Goal: Task Accomplishment & Management: Manage account settings

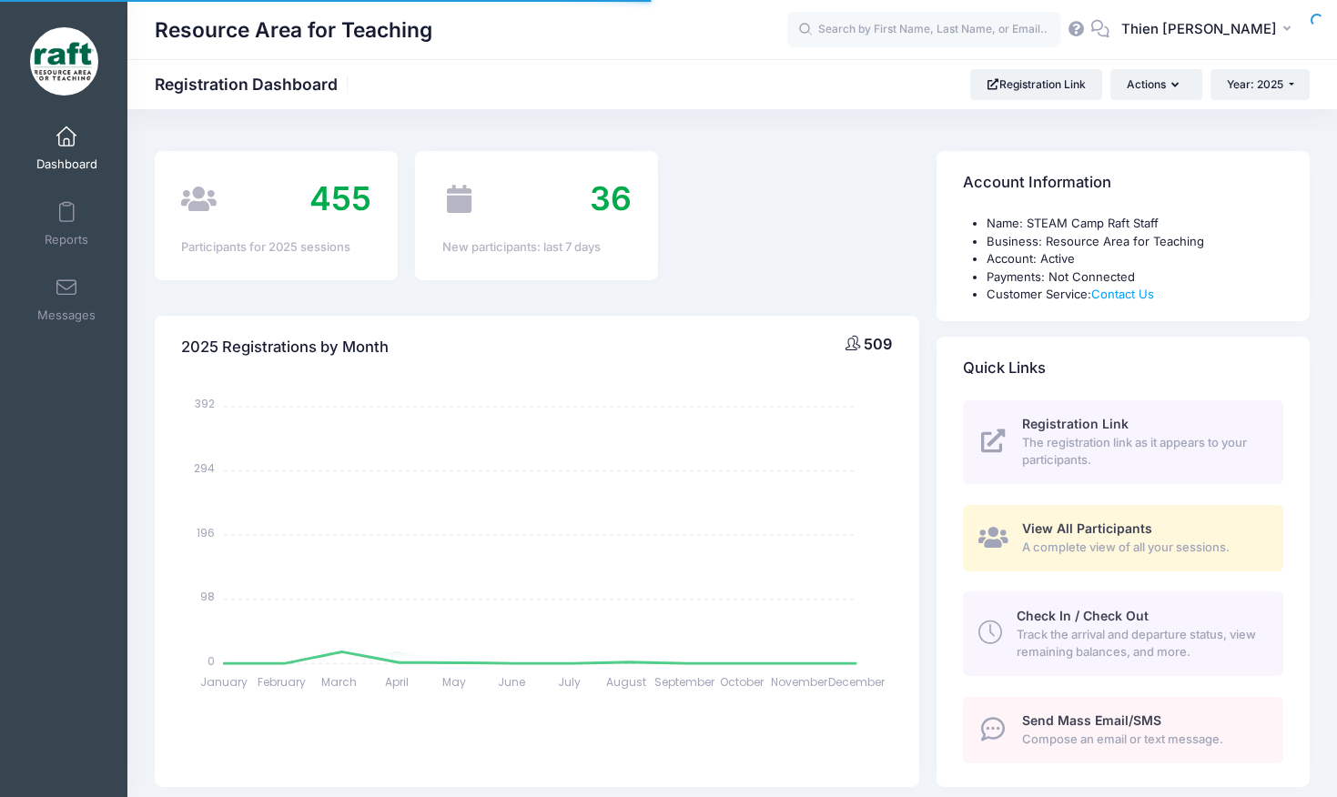
select select
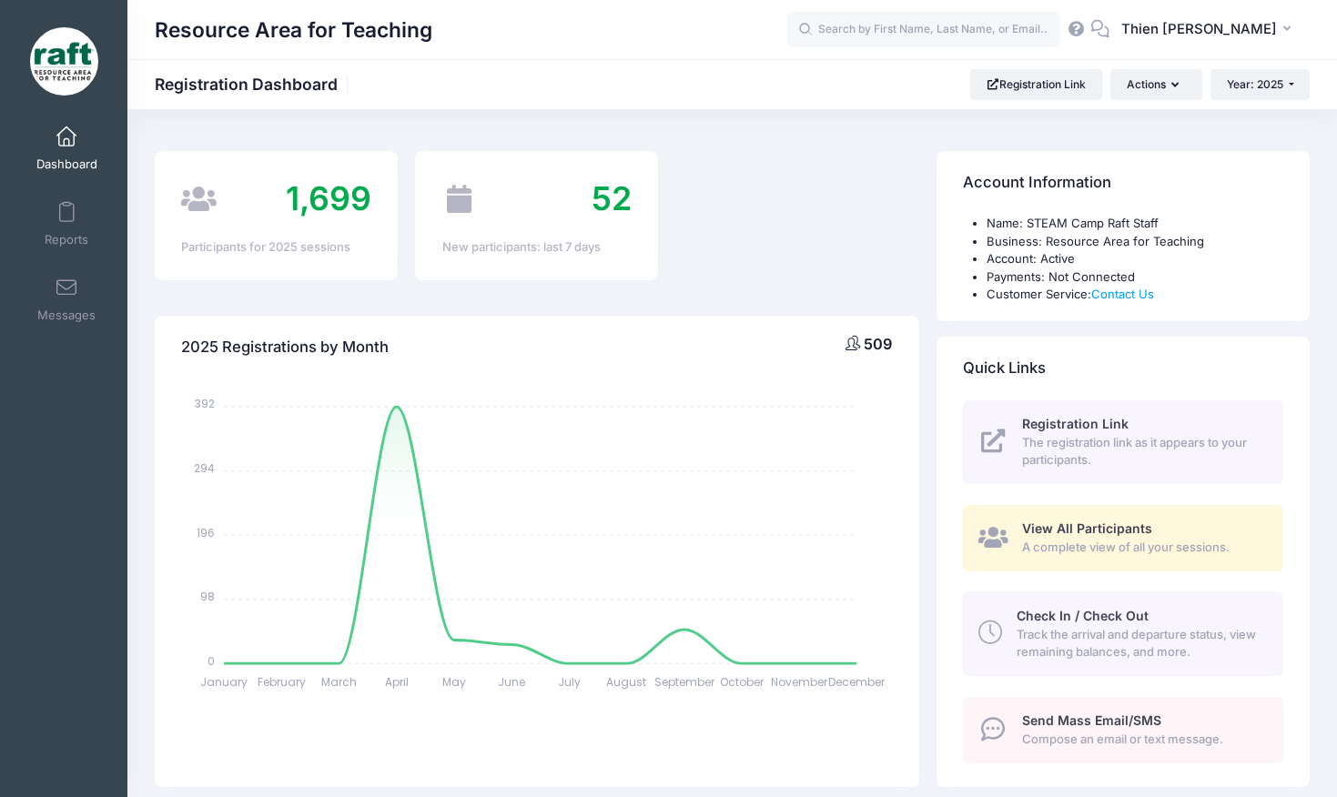
click at [1030, 527] on span "View All Participants" at bounding box center [1087, 528] width 130 height 15
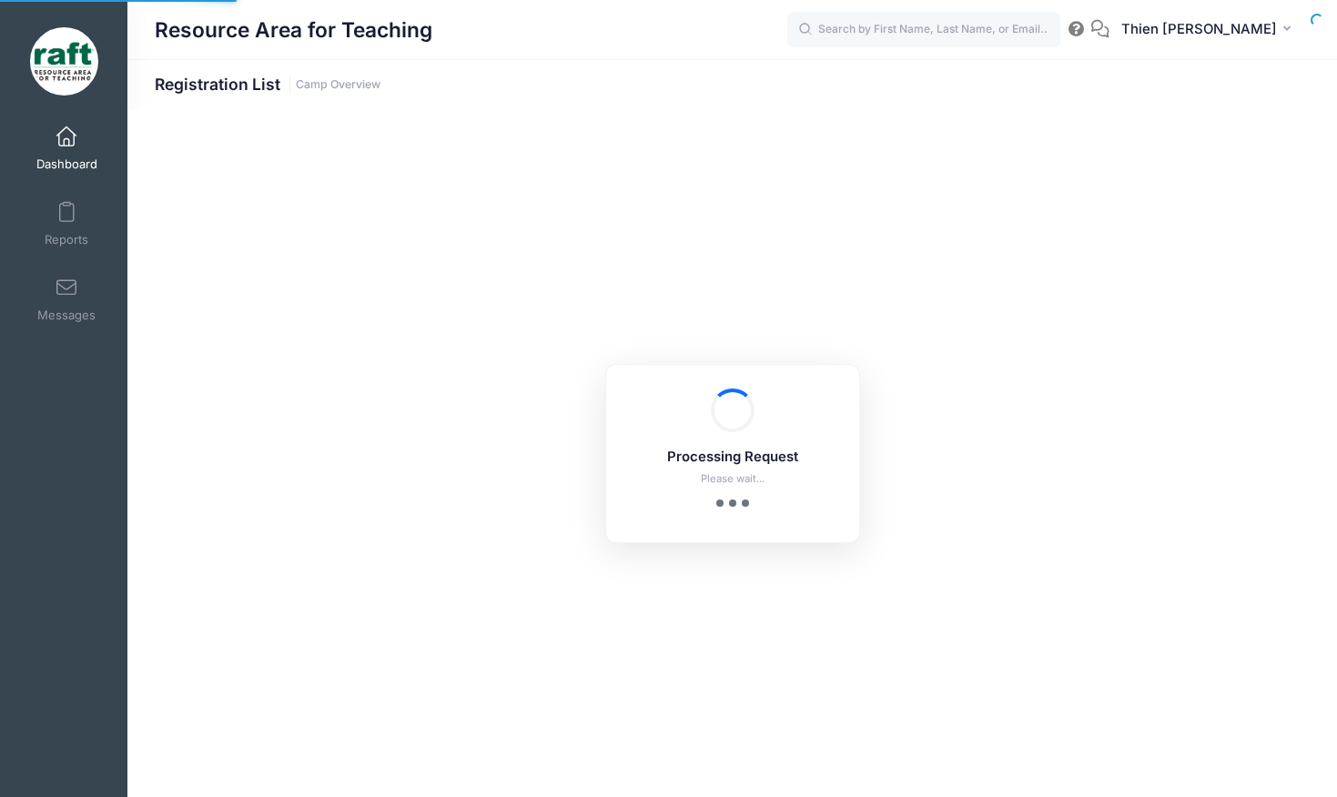
select select "10"
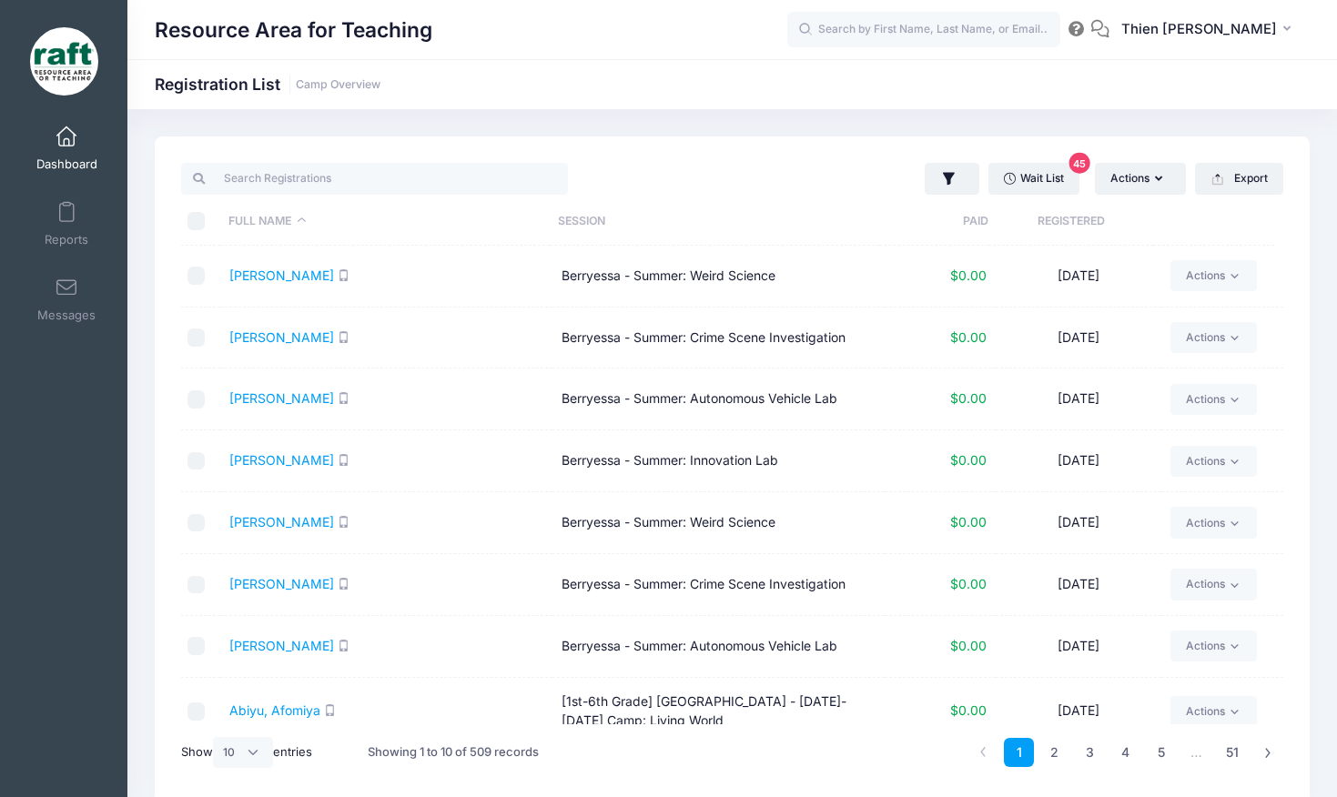
click at [1075, 212] on th "Registered" at bounding box center [1071, 222] width 165 height 48
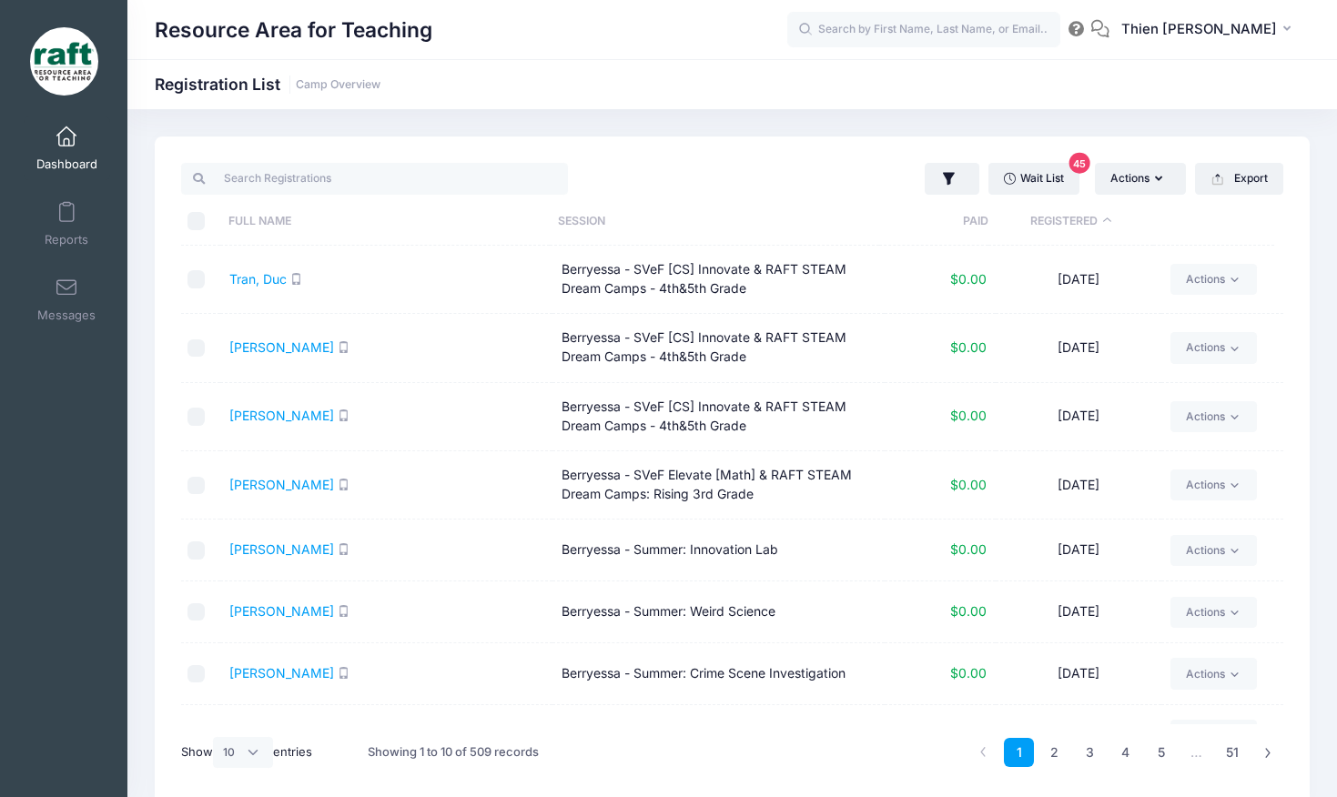
click at [1075, 212] on th "Registered" at bounding box center [1071, 222] width 165 height 48
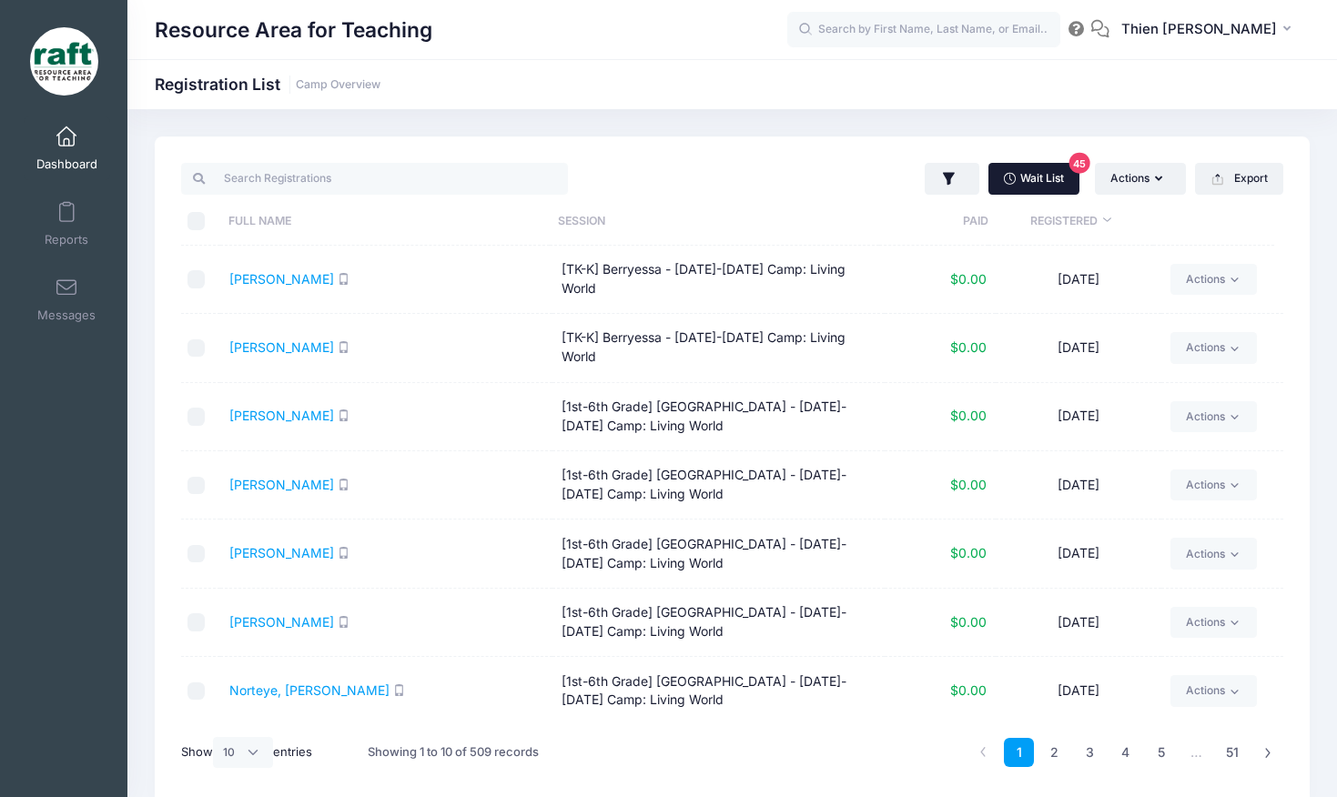
click at [1044, 178] on link "Wait List 45" at bounding box center [1034, 178] width 91 height 31
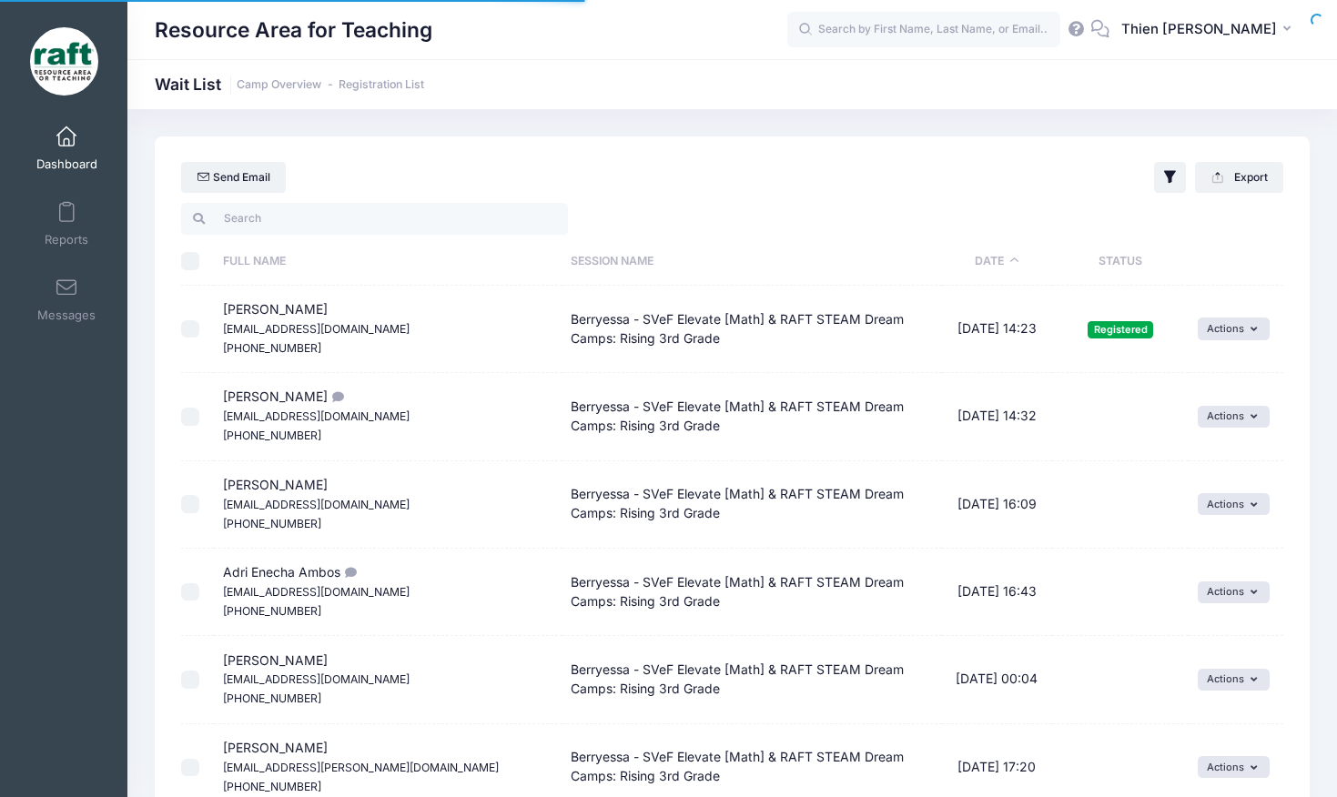
select select "50"
click at [998, 260] on th "Date" at bounding box center [997, 262] width 110 height 48
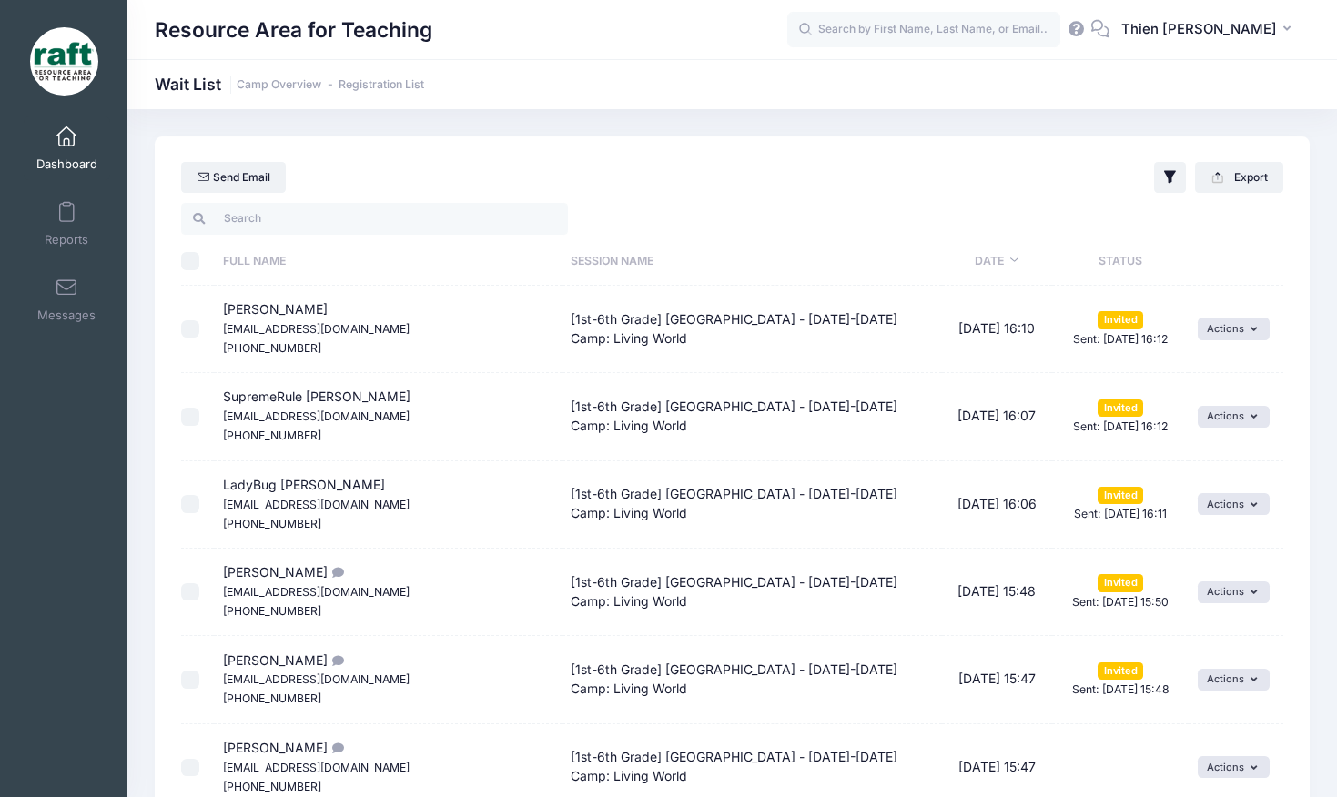
click at [63, 157] on span "Dashboard" at bounding box center [66, 164] width 61 height 15
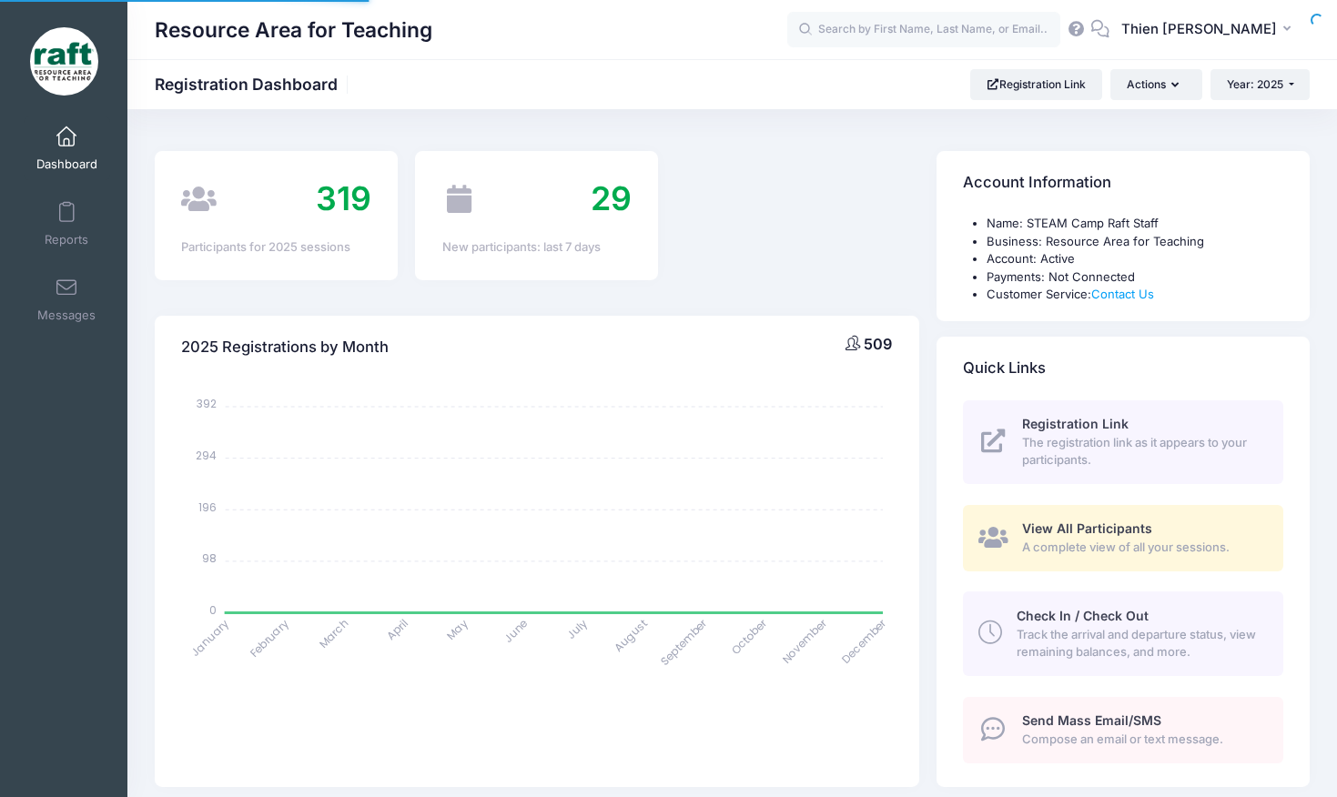
select select
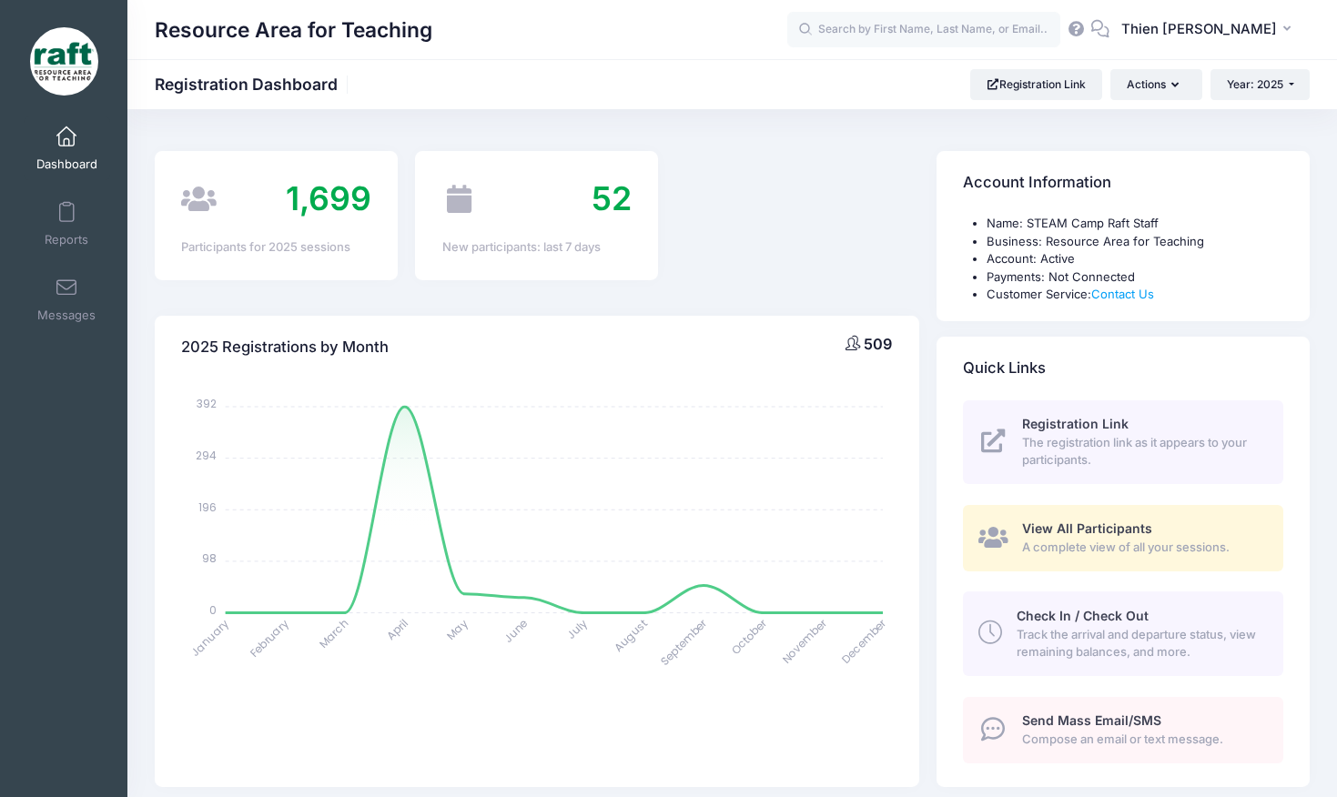
click at [1086, 519] on link "View All Participants A complete view of all your sessions." at bounding box center [1123, 538] width 320 height 66
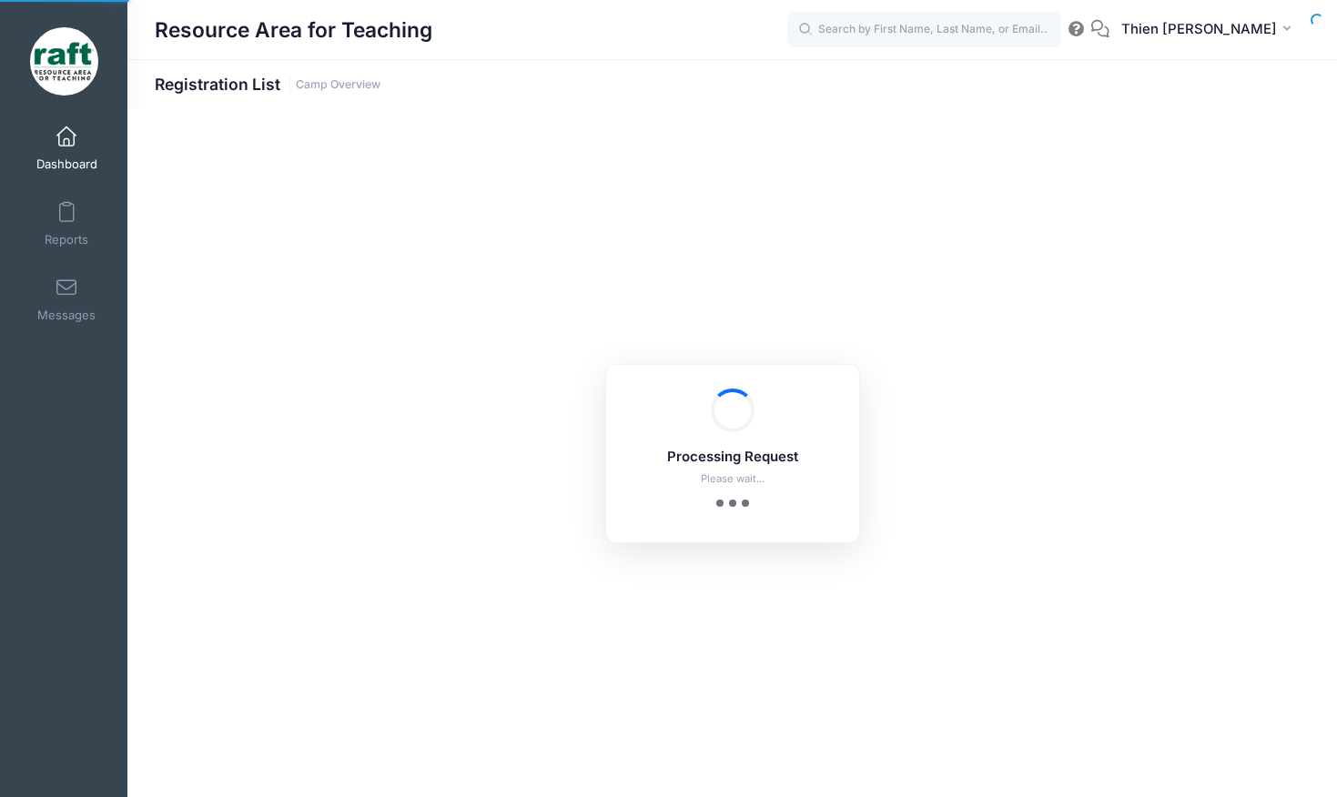
select select "10"
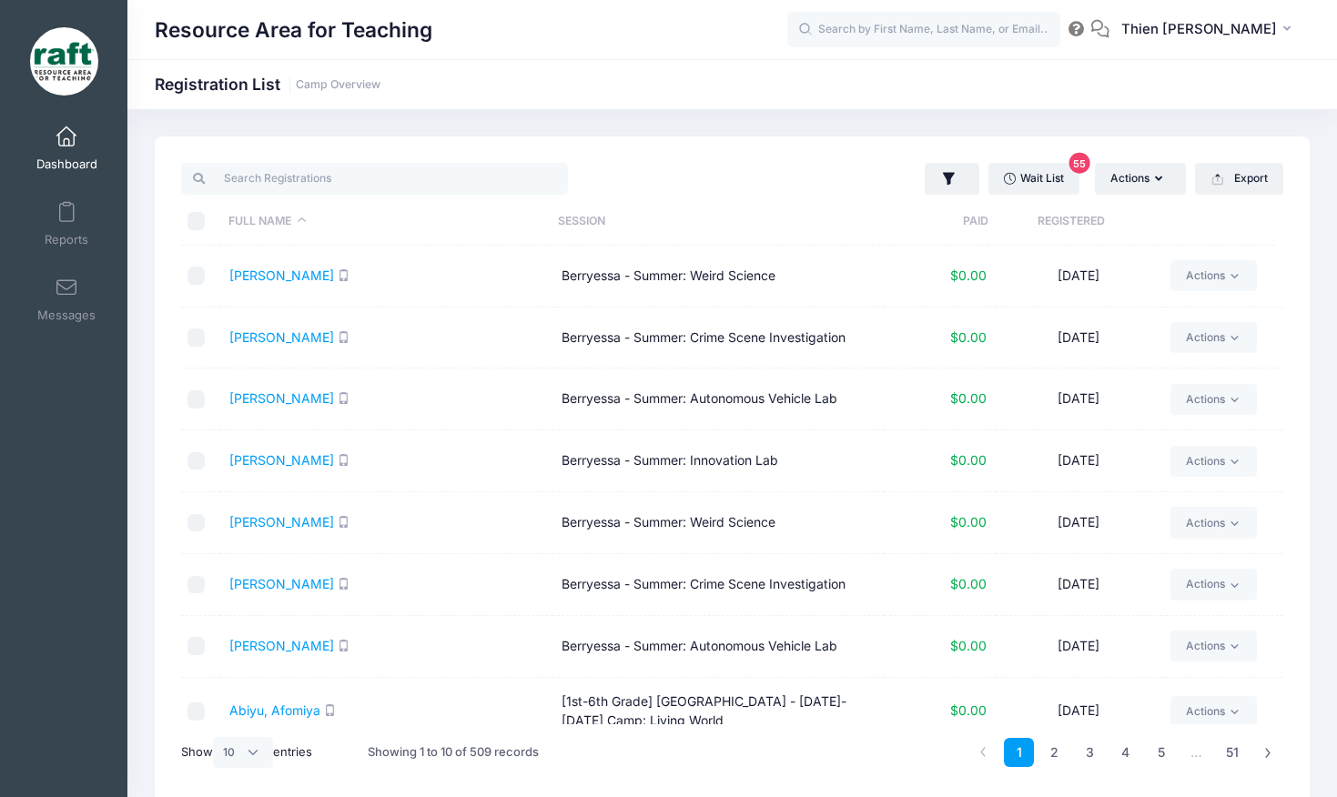
click at [1096, 228] on th "Registered" at bounding box center [1071, 222] width 165 height 48
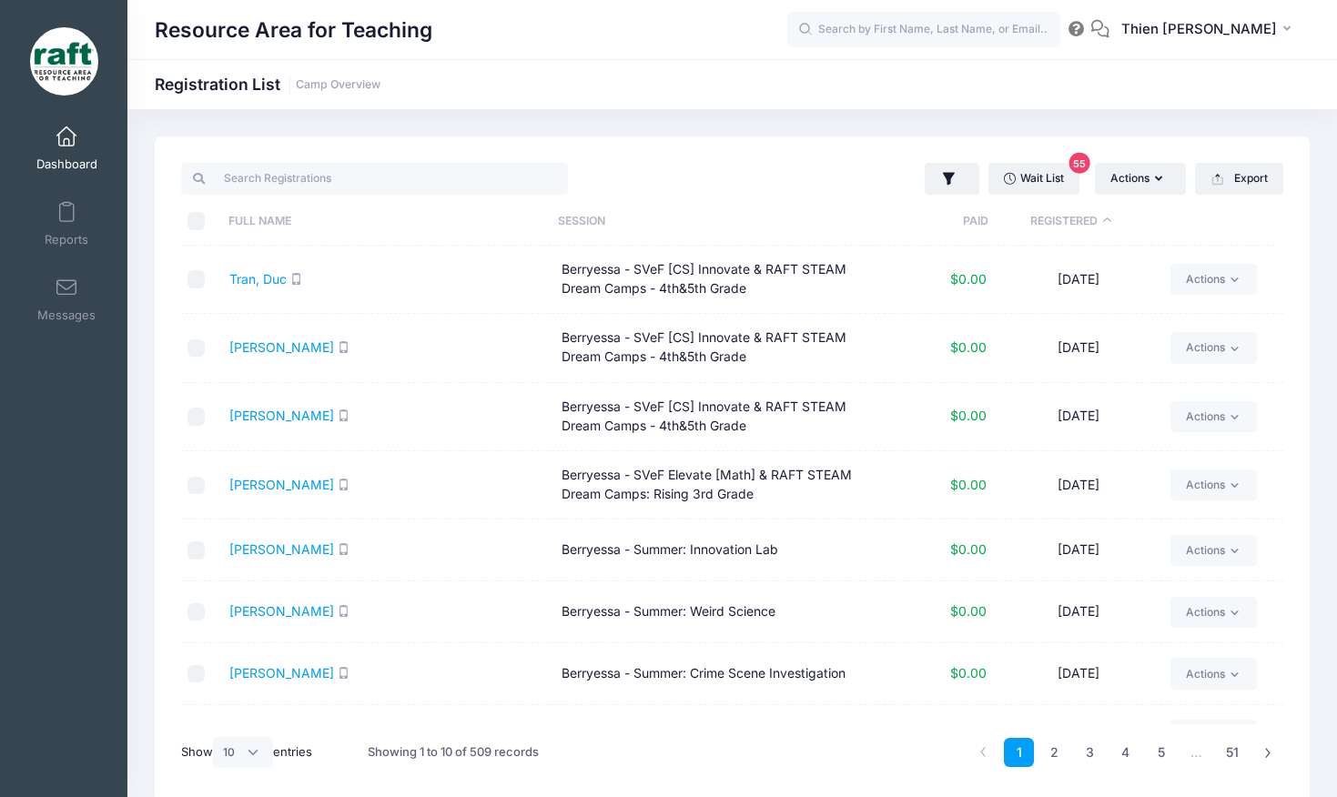
click at [1096, 228] on th "Registered" at bounding box center [1071, 222] width 165 height 48
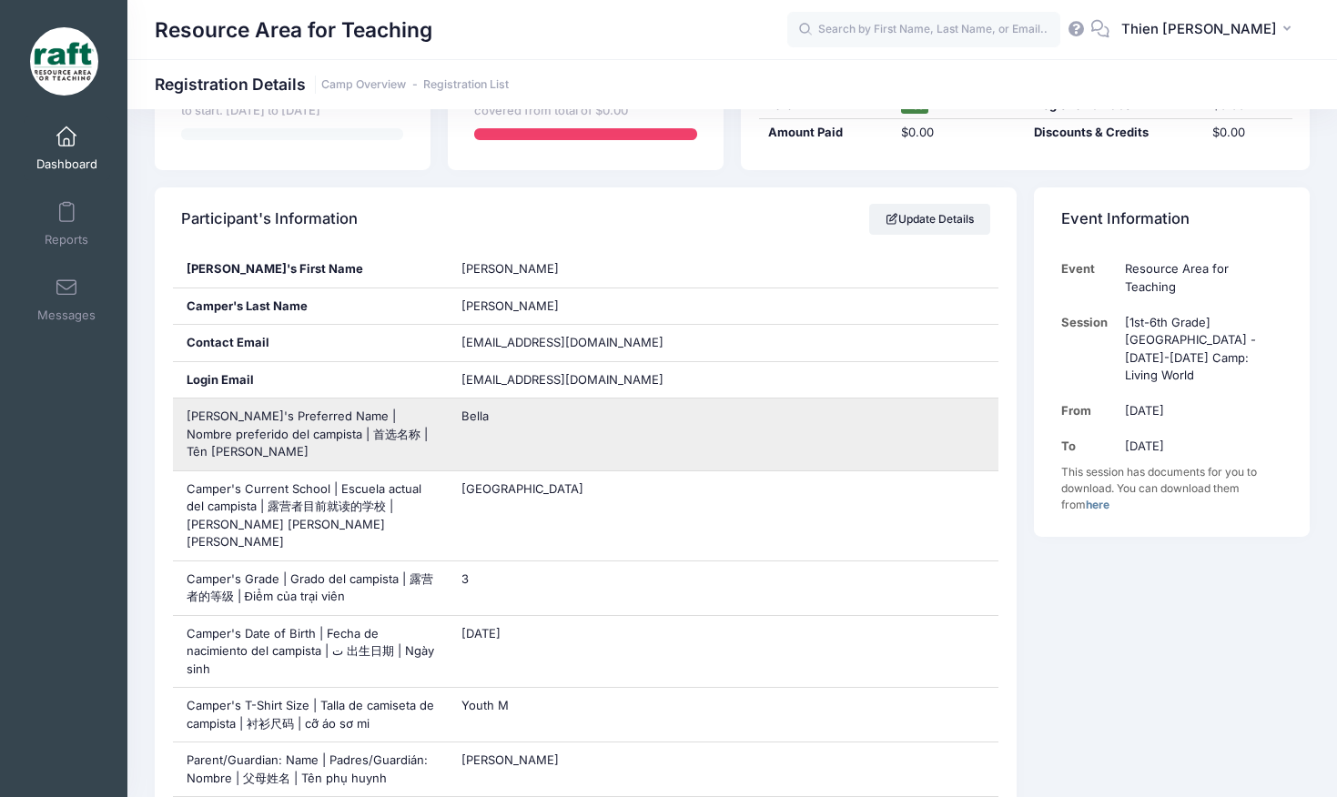
scroll to position [273, 0]
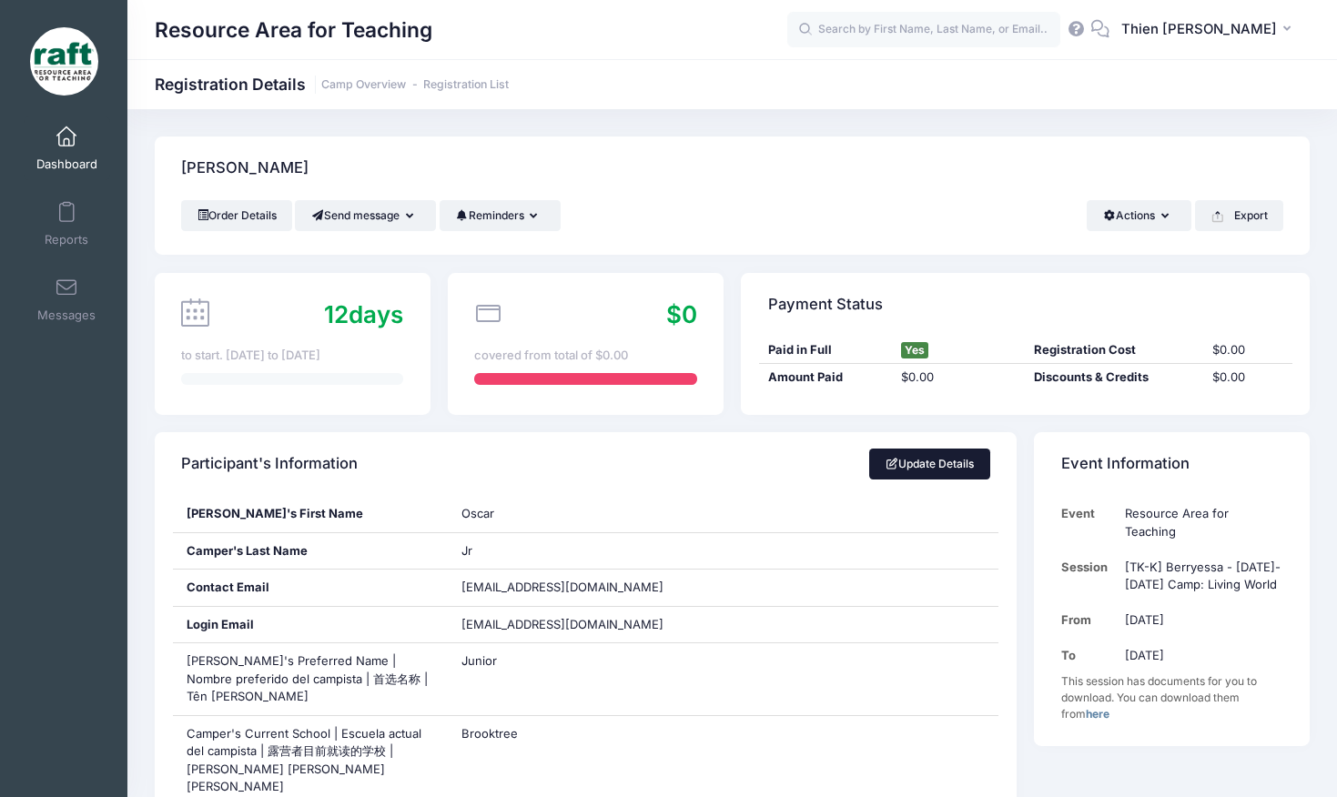
click at [915, 460] on link "Update Details" at bounding box center [929, 464] width 121 height 31
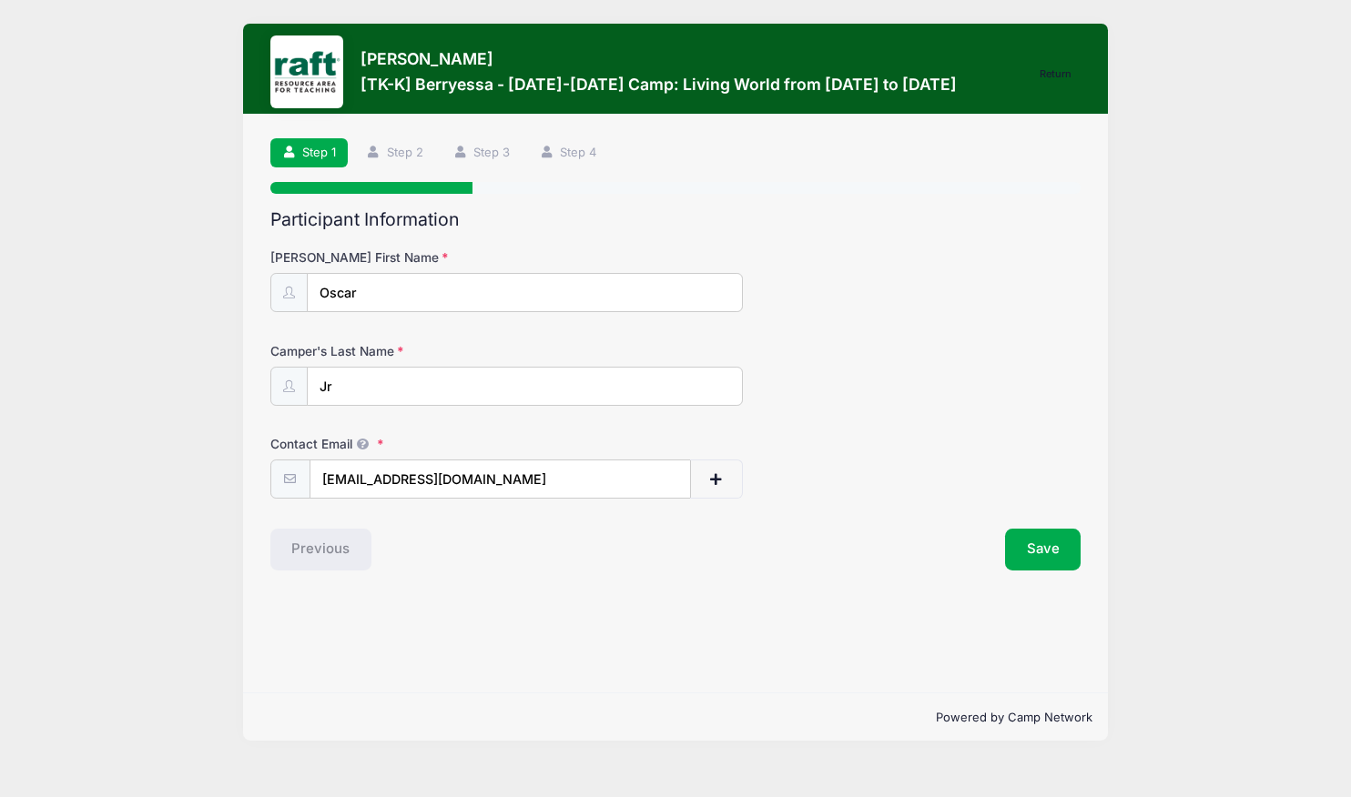
click at [365, 400] on input "Jr" at bounding box center [525, 386] width 437 height 39
type input "[PERSON_NAME]"
click at [1020, 546] on button "Save" at bounding box center [1043, 550] width 76 height 42
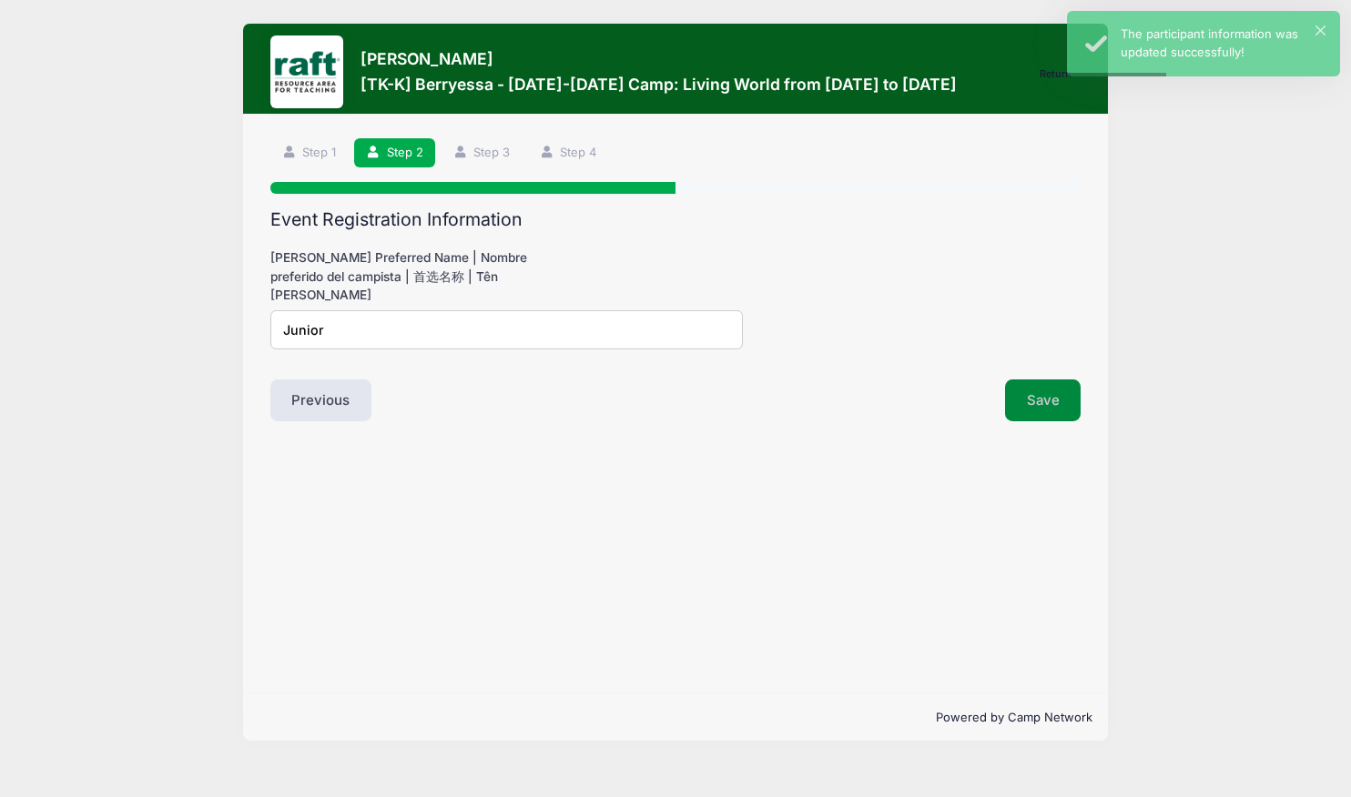
click at [1041, 411] on button "Save" at bounding box center [1043, 401] width 76 height 42
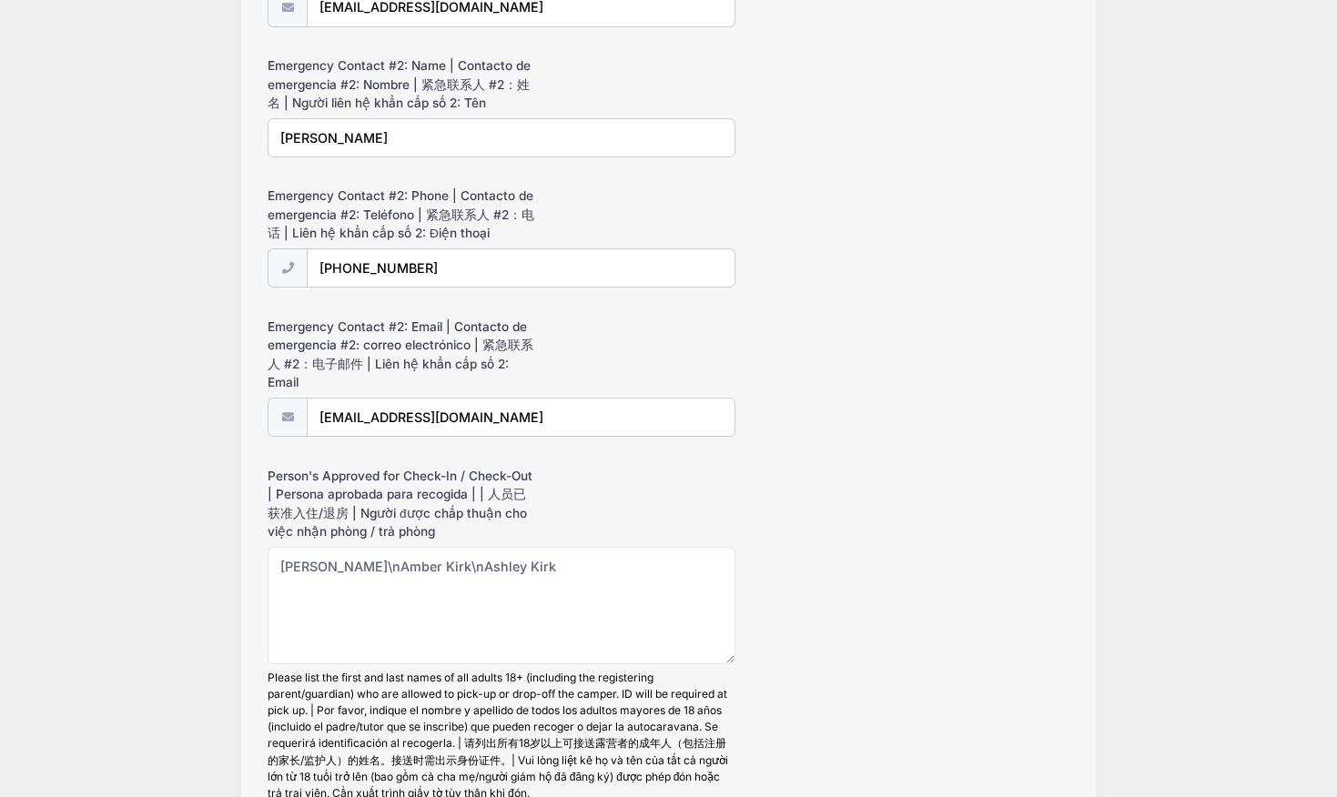
scroll to position [2065, 0]
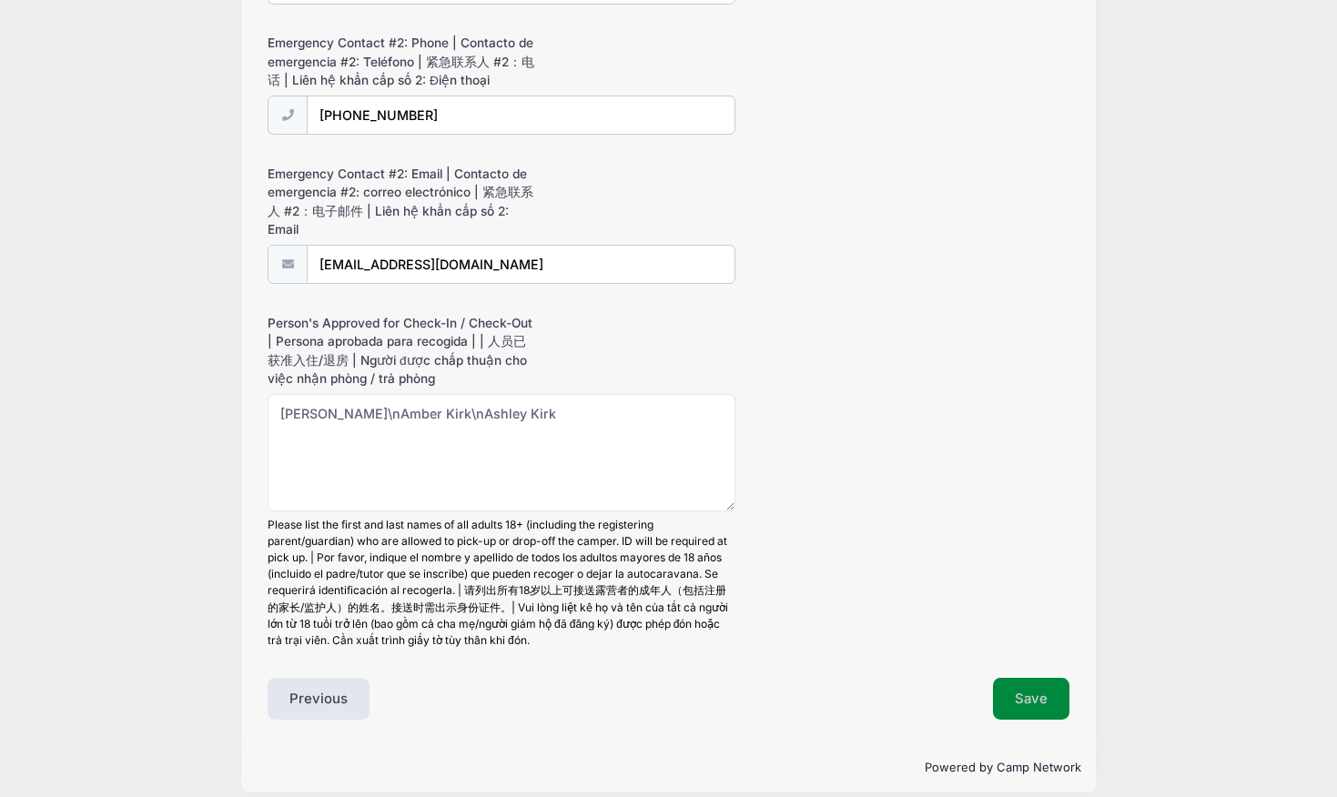
click at [1025, 681] on button "Save" at bounding box center [1031, 699] width 76 height 42
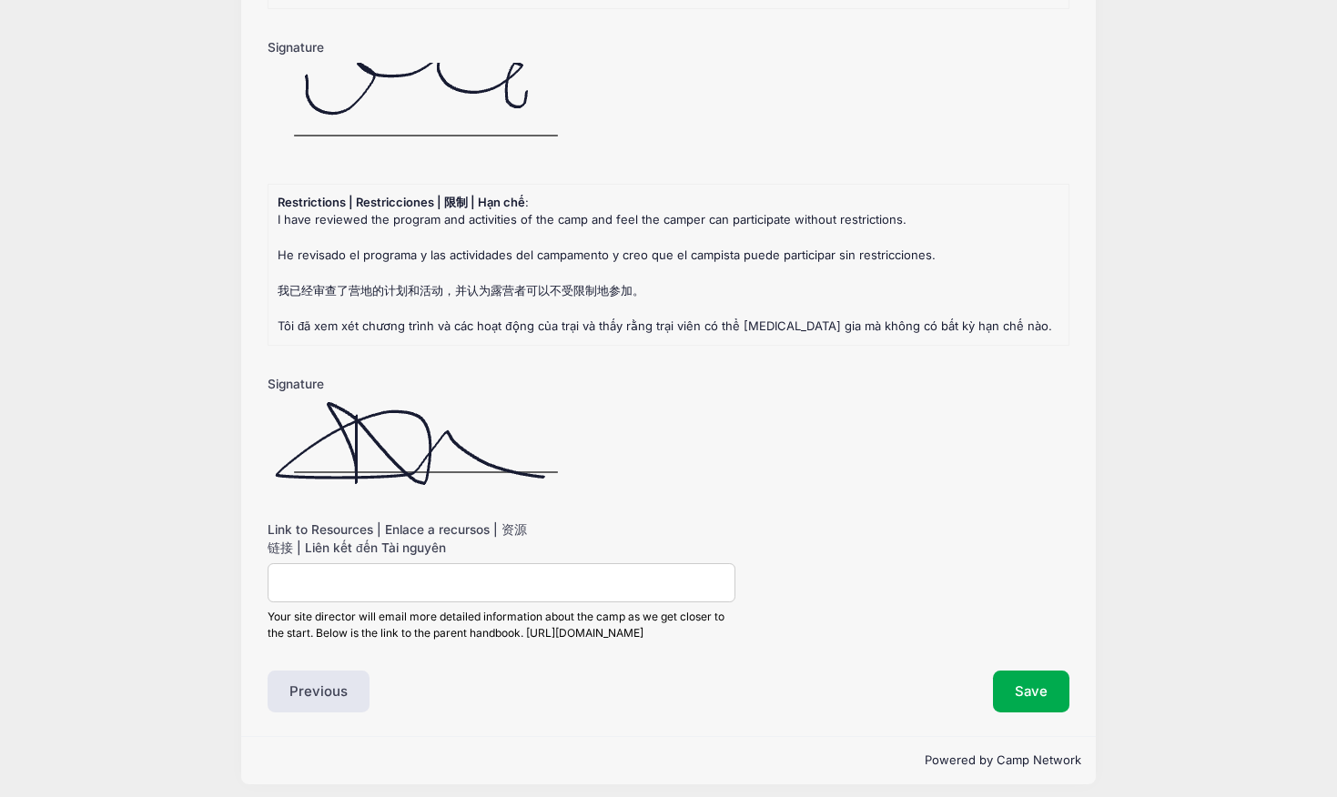
scroll to position [2990, 0]
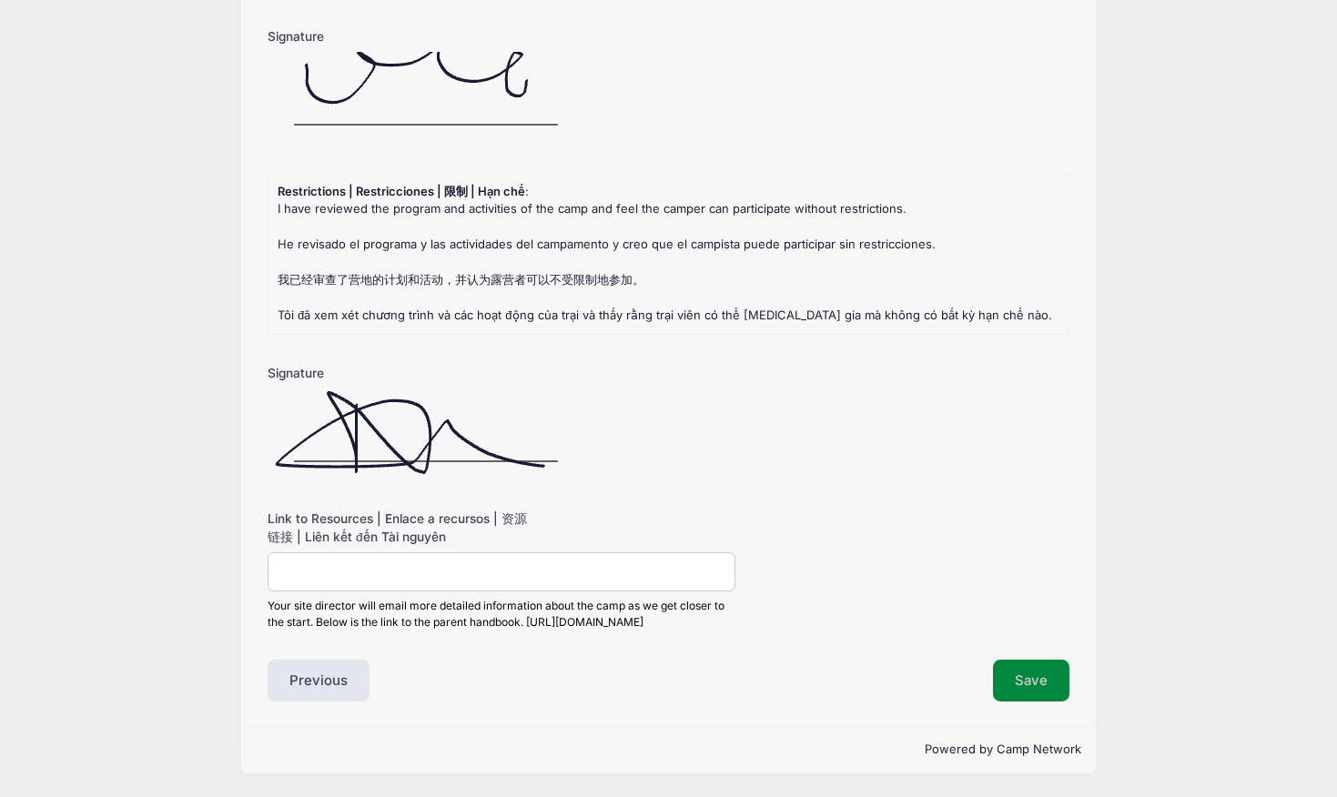
click at [1054, 677] on button "Save" at bounding box center [1031, 681] width 76 height 42
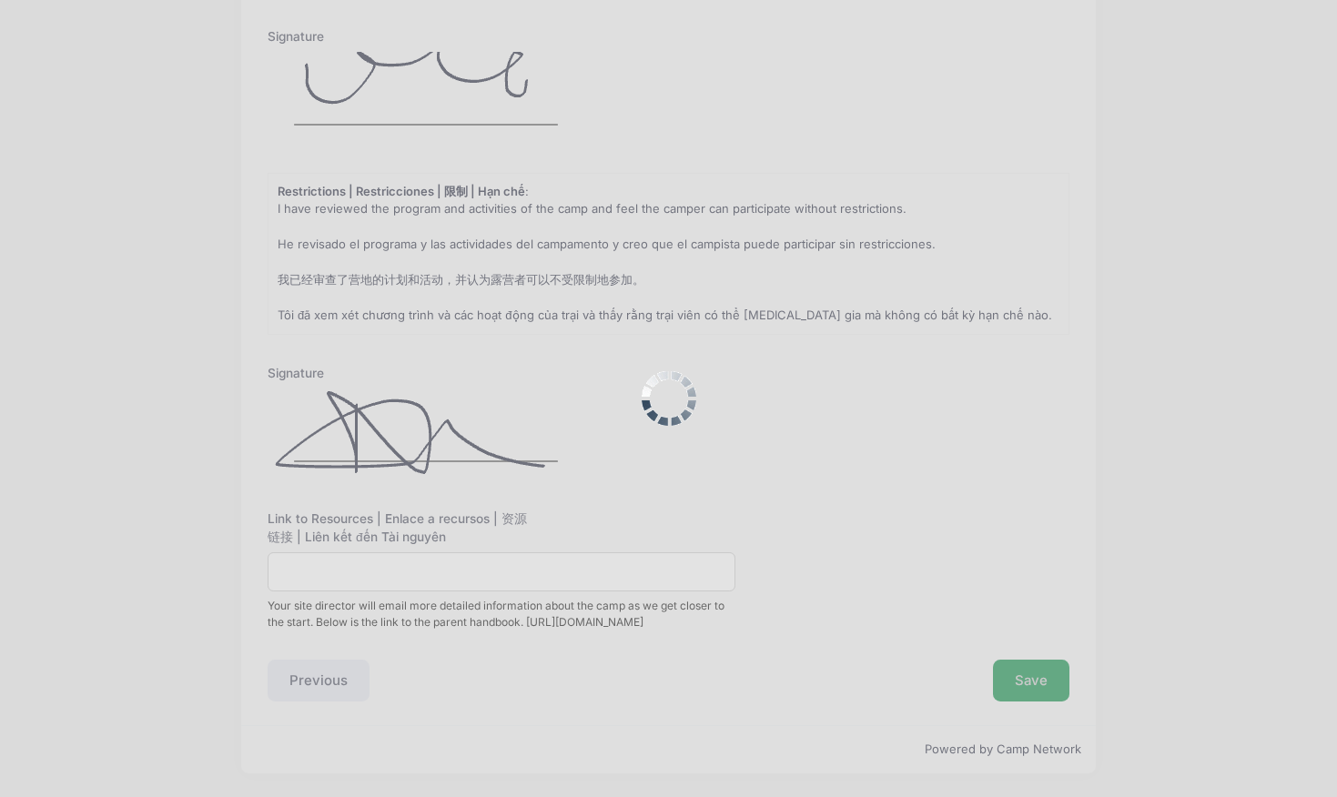
scroll to position [0, 0]
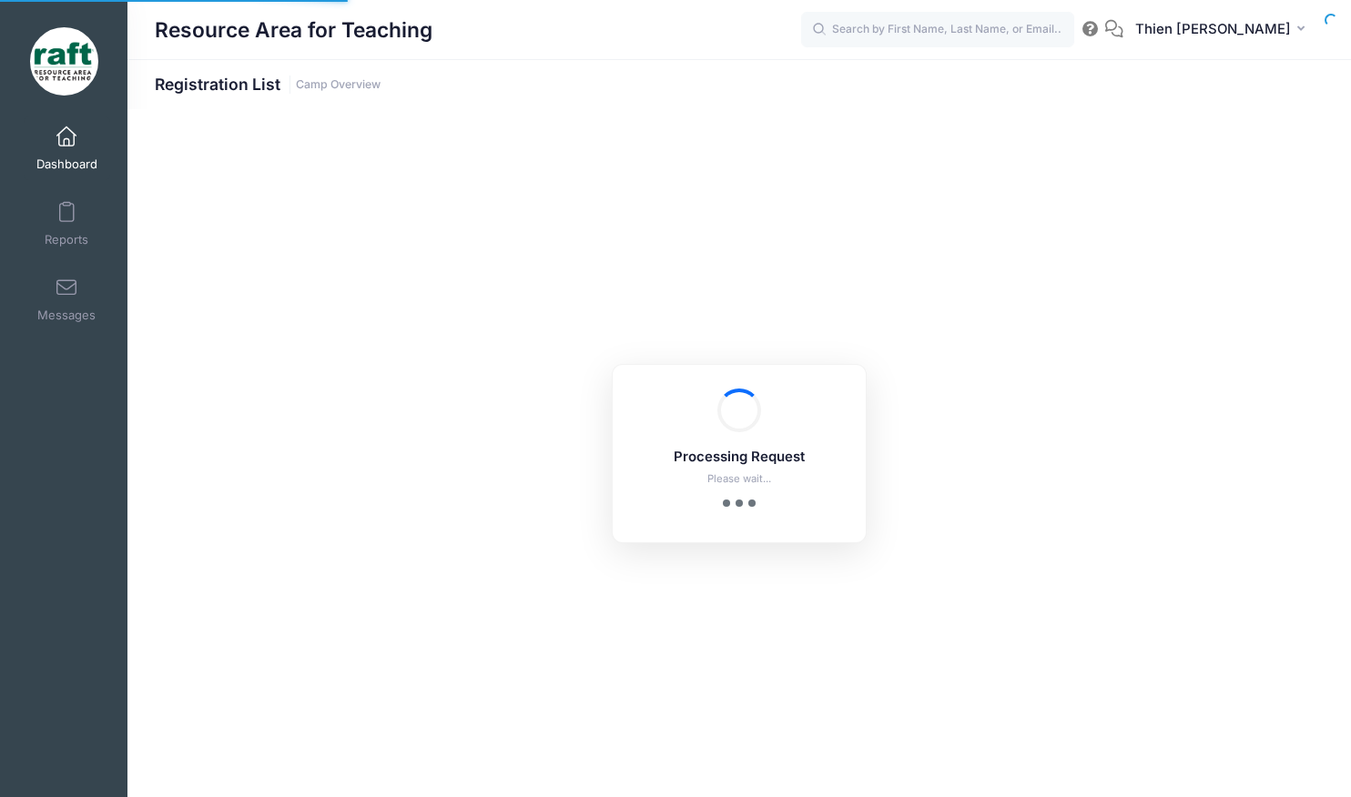
select select "10"
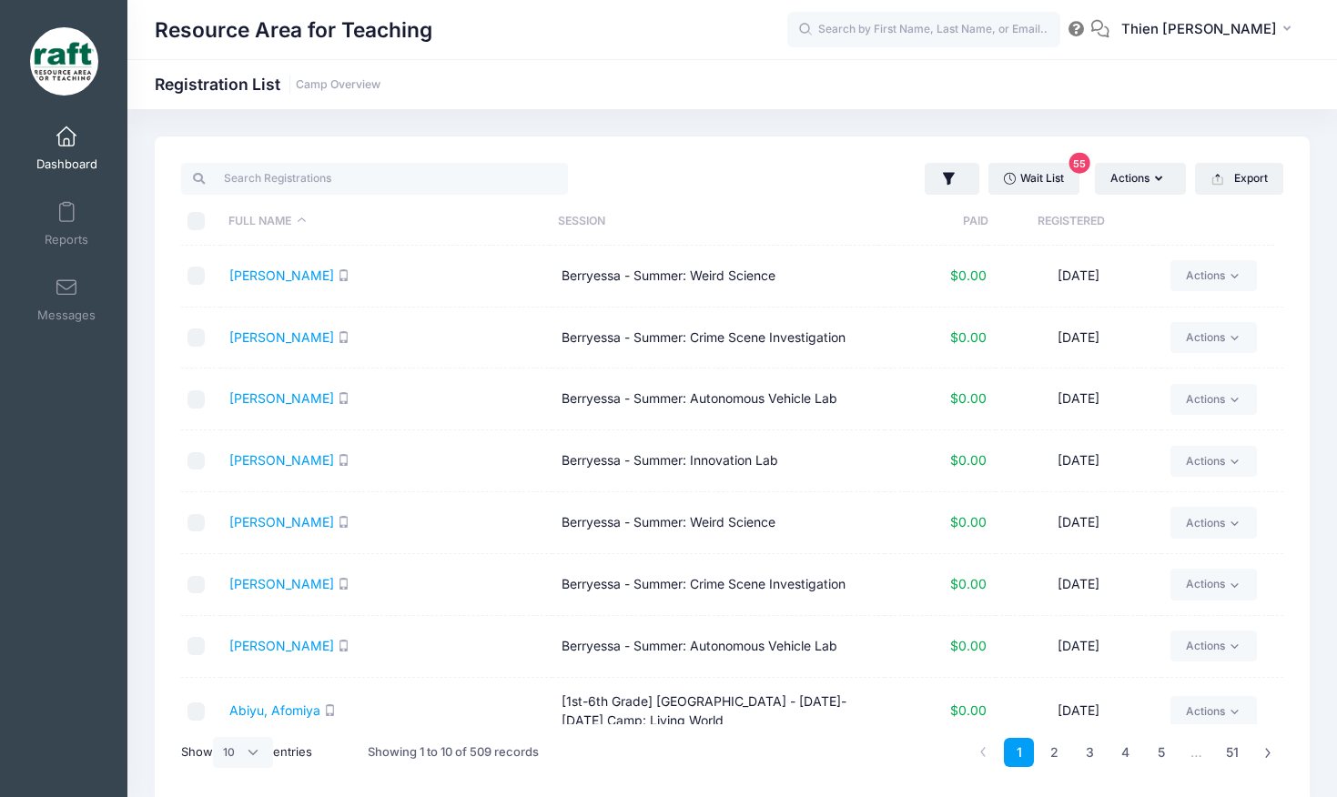
click at [1074, 225] on th "Registered" at bounding box center [1071, 222] width 165 height 48
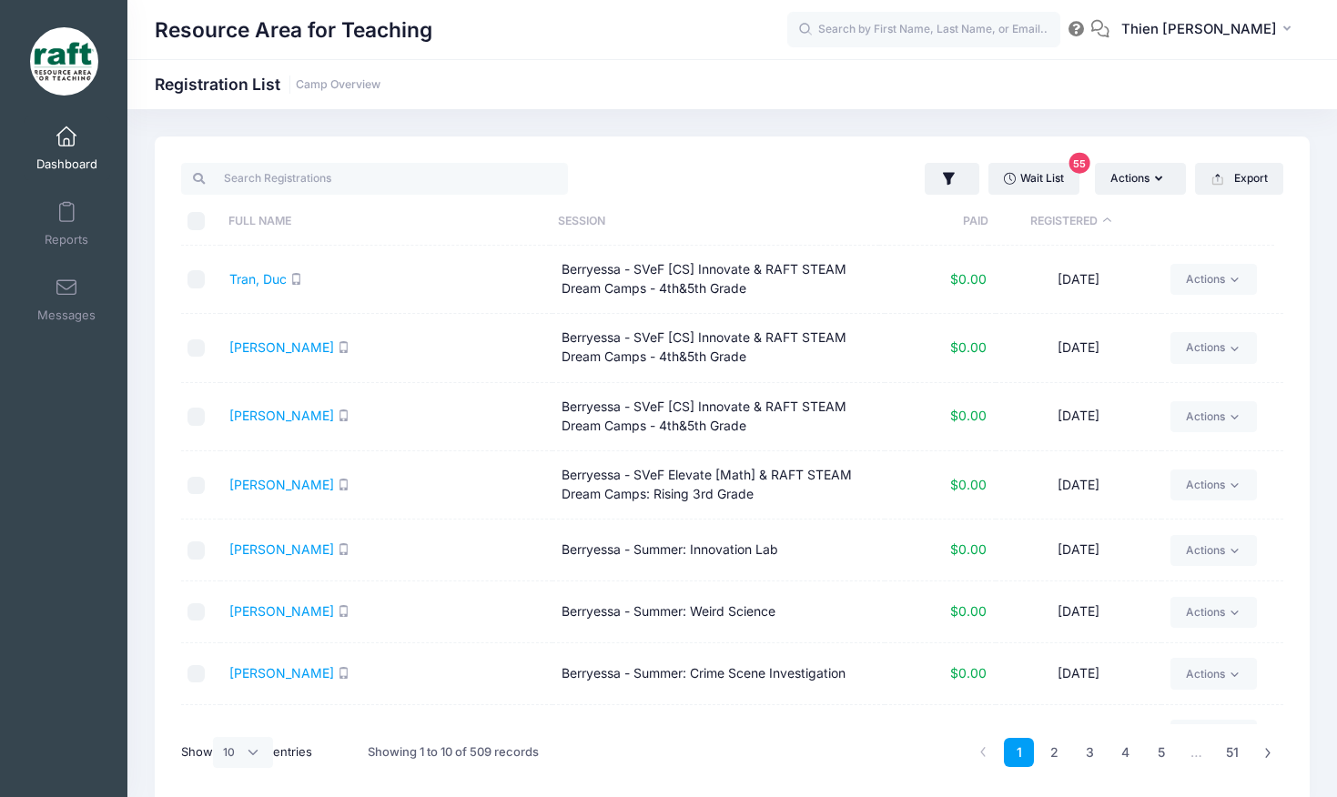
click at [1074, 225] on th "Registered" at bounding box center [1071, 222] width 165 height 48
